Goal: Information Seeking & Learning: Learn about a topic

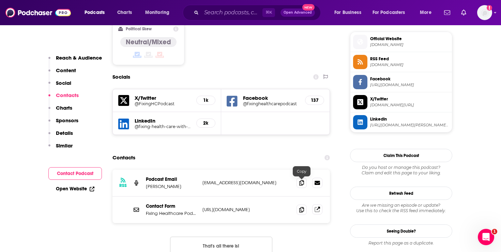
click at [318, 207] on icon at bounding box center [317, 208] width 3 height 3
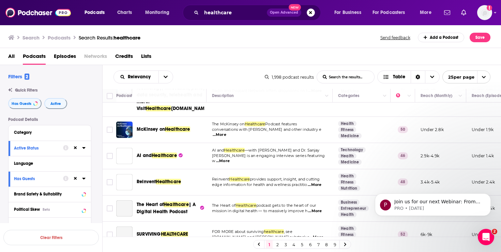
scroll to position [146, 0]
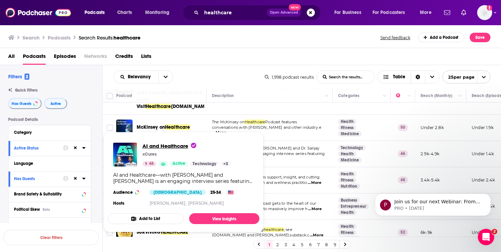
click at [176, 146] on span "AI and Healthcare" at bounding box center [169, 146] width 54 height 6
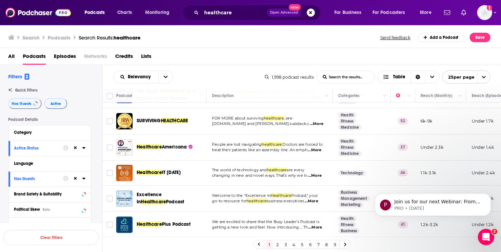
scroll to position [234, 0]
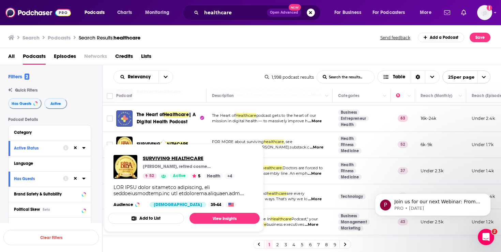
click at [154, 157] on span "SURVIVING HEALTHCARE" at bounding box center [189, 158] width 92 height 6
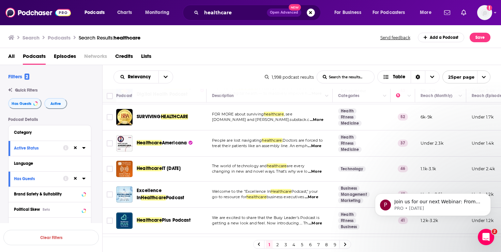
scroll to position [264, 0]
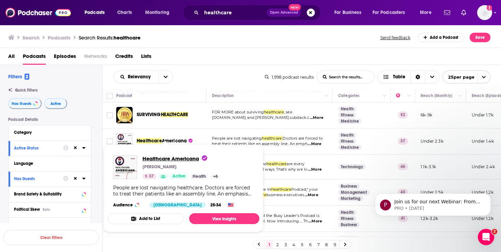
click at [172, 158] on span "Healthcare Americana" at bounding box center [174, 158] width 65 height 6
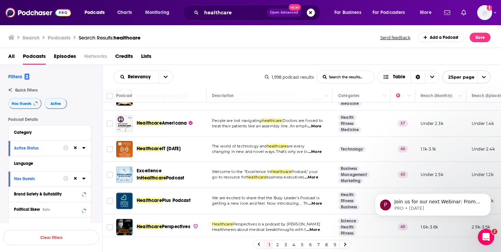
scroll to position [317, 0]
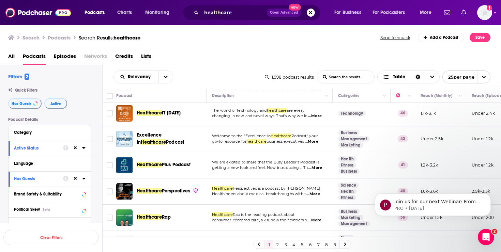
click at [162, 168] on span "Plus Podcast" at bounding box center [176, 165] width 29 height 6
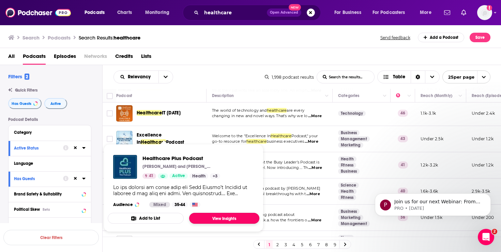
click at [220, 217] on link "View Insights" at bounding box center [224, 218] width 70 height 11
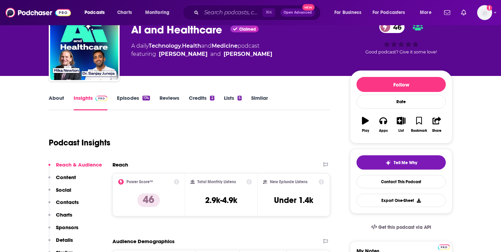
scroll to position [36, 0]
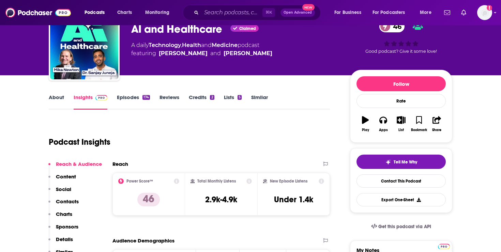
click at [60, 95] on link "About" at bounding box center [56, 102] width 15 height 16
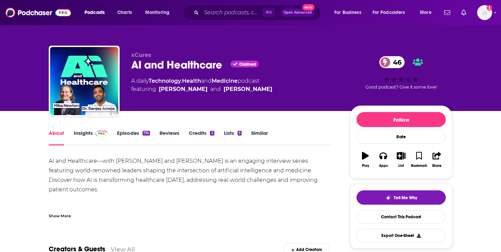
click at [94, 131] on span at bounding box center [100, 133] width 15 height 6
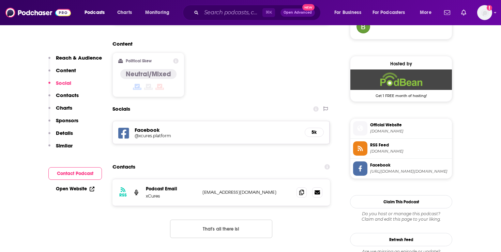
scroll to position [523, 0]
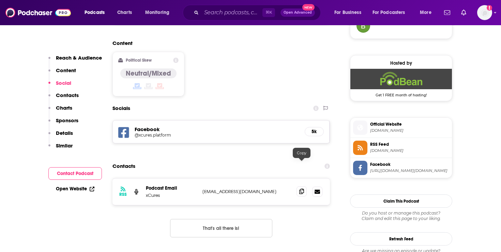
click at [299, 189] on icon at bounding box center [301, 191] width 5 height 5
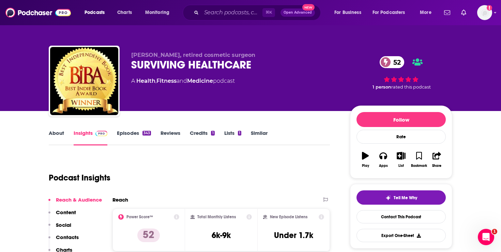
click at [54, 138] on link "About" at bounding box center [56, 138] width 15 height 16
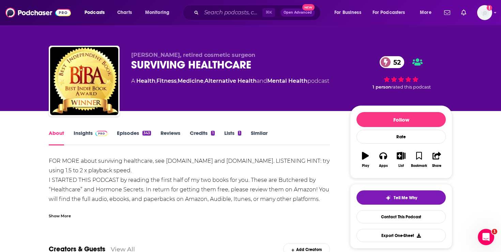
click at [83, 132] on link "Insights" at bounding box center [91, 138] width 34 height 16
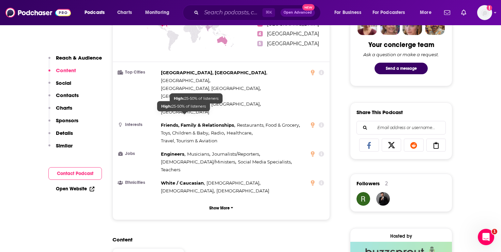
scroll to position [526, 0]
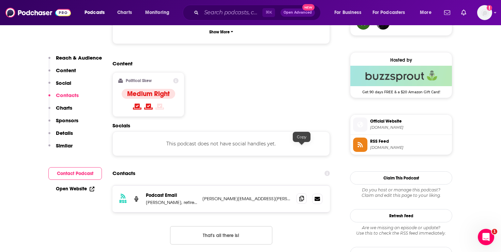
click at [302, 196] on icon at bounding box center [301, 198] width 5 height 5
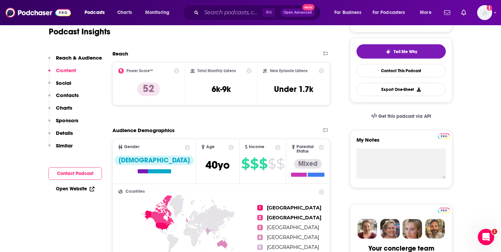
scroll to position [35, 0]
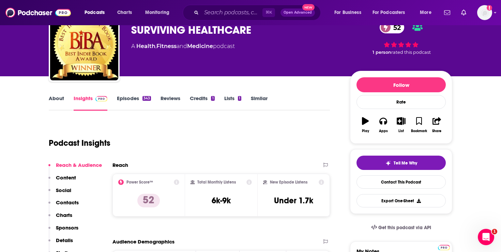
click at [135, 95] on link "Episodes 343" at bounding box center [134, 103] width 34 height 16
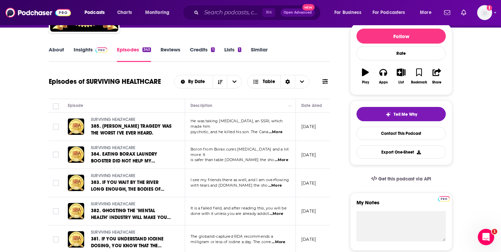
scroll to position [89, 0]
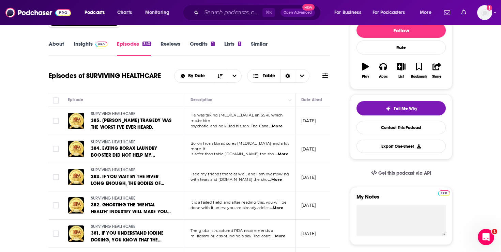
click at [278, 124] on span "...More" at bounding box center [276, 126] width 14 height 5
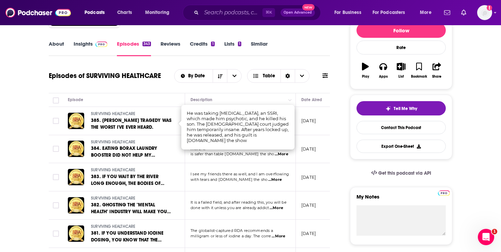
click at [271, 180] on span "...More" at bounding box center [275, 179] width 14 height 5
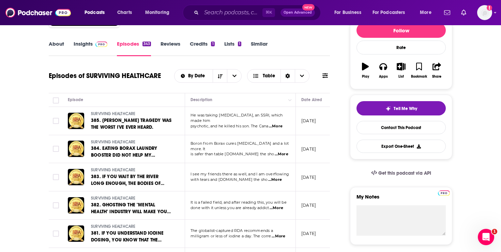
click at [272, 146] on span "Boron from Borax cures arthritis and a lot more. It" at bounding box center [239, 146] width 98 height 10
click at [274, 152] on span "...More" at bounding box center [281, 154] width 14 height 5
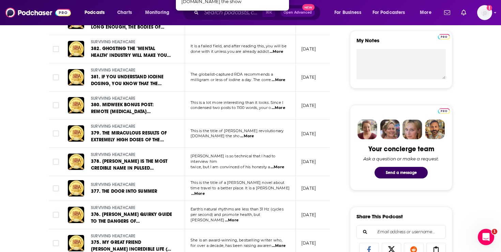
scroll to position [247, 0]
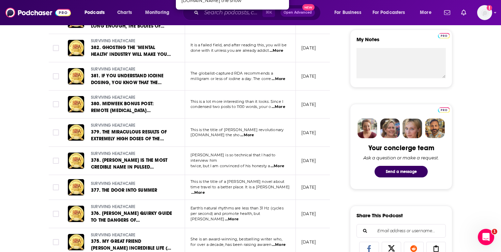
click at [277, 163] on span "...More" at bounding box center [277, 165] width 14 height 5
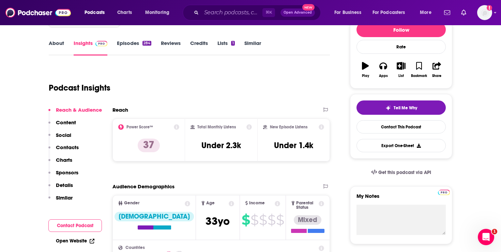
scroll to position [91, 0]
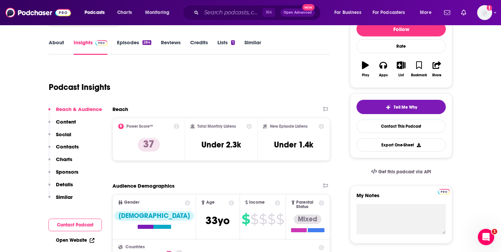
click at [55, 43] on link "About" at bounding box center [56, 47] width 15 height 16
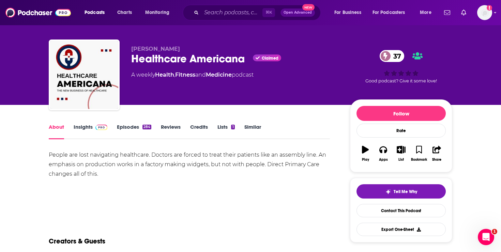
scroll to position [7, 0]
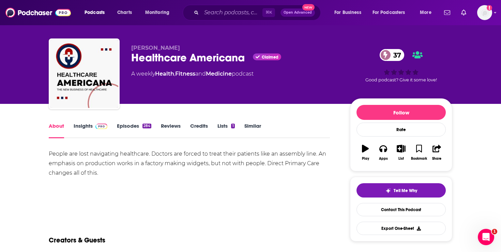
click at [127, 127] on link "Episodes 284" at bounding box center [134, 131] width 34 height 16
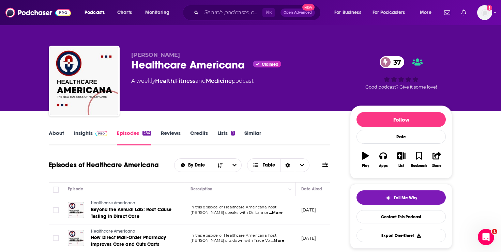
click at [279, 214] on span "...More" at bounding box center [276, 212] width 14 height 5
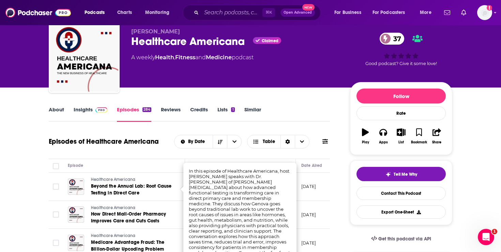
scroll to position [24, 0]
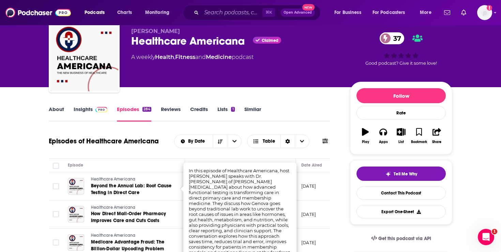
click at [316, 136] on div "By Date Table" at bounding box center [252, 142] width 156 height 14
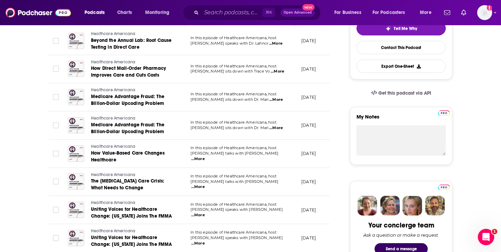
scroll to position [187, 0]
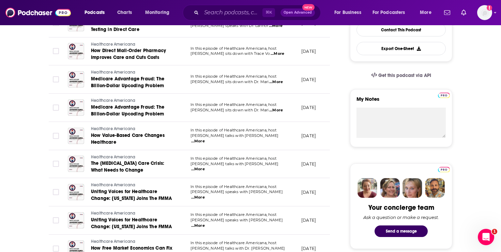
click at [205, 139] on span "...More" at bounding box center [198, 141] width 14 height 5
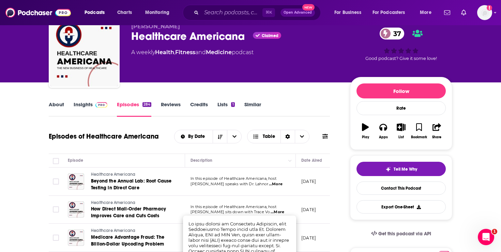
scroll to position [0, 0]
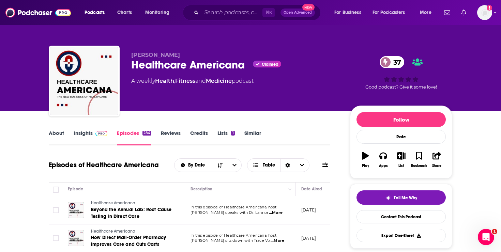
click at [90, 134] on link "Insights" at bounding box center [91, 138] width 34 height 16
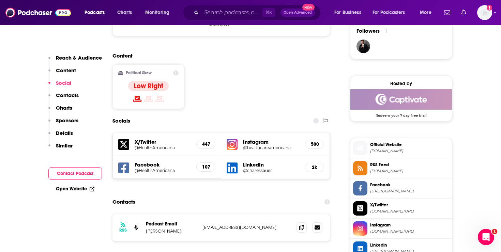
scroll to position [505, 0]
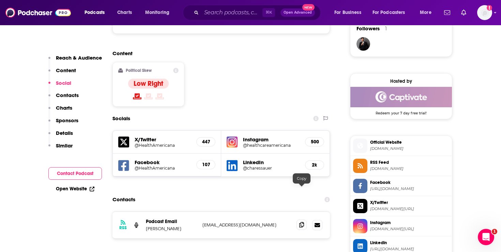
click at [301, 222] on icon at bounding box center [301, 224] width 5 height 5
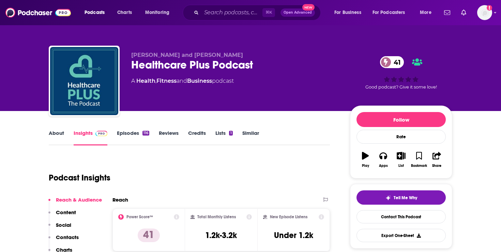
scroll to position [3, 0]
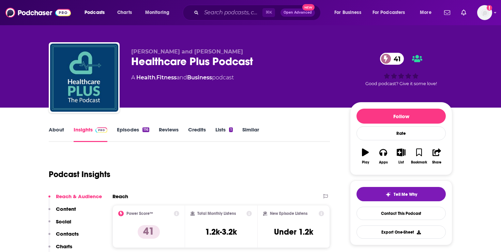
click at [62, 127] on link "About" at bounding box center [56, 134] width 15 height 16
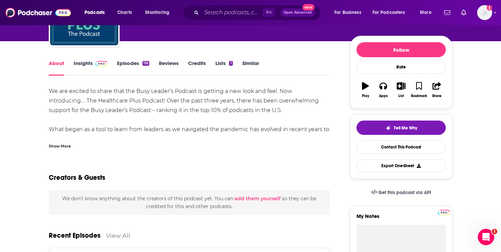
click at [85, 66] on link "Insights" at bounding box center [91, 68] width 34 height 16
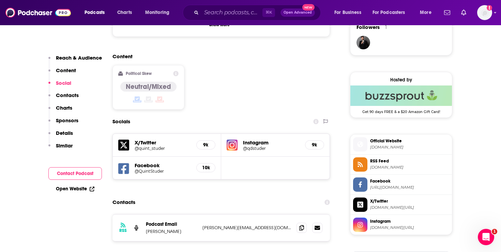
scroll to position [527, 0]
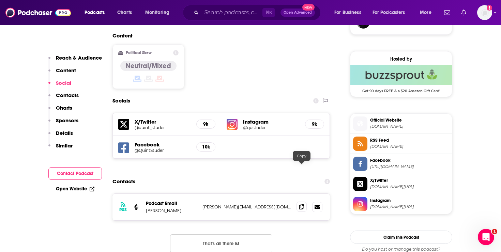
click at [303, 204] on icon at bounding box center [301, 206] width 5 height 5
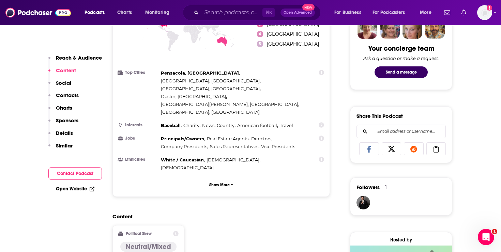
scroll to position [70, 0]
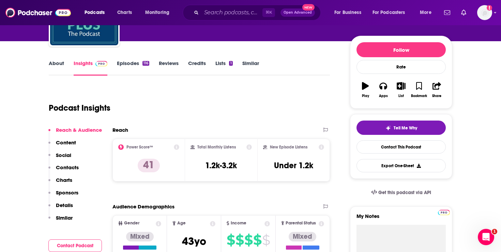
click at [138, 64] on link "Episodes 116" at bounding box center [133, 68] width 32 height 16
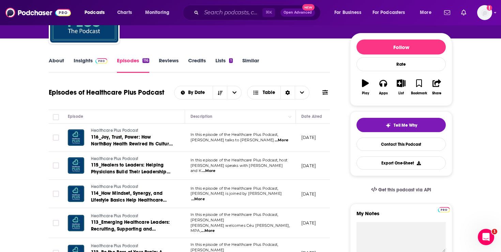
scroll to position [81, 0]
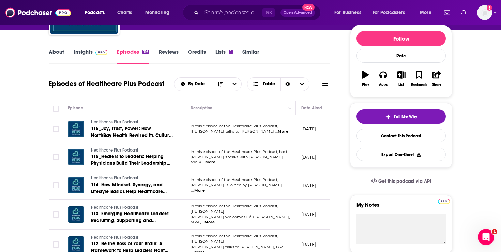
click at [215, 164] on span "...More" at bounding box center [209, 162] width 14 height 5
click at [323, 81] on icon at bounding box center [324, 83] width 5 height 5
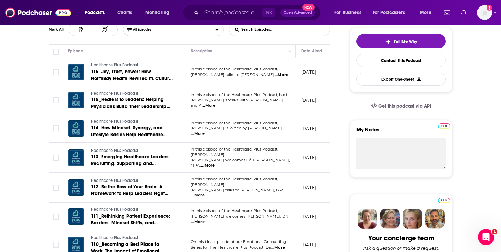
scroll to position [176, 0]
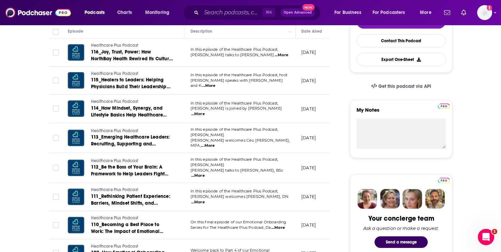
click at [205, 173] on span "...More" at bounding box center [198, 175] width 14 height 5
